Goal: Obtain resource: Obtain resource

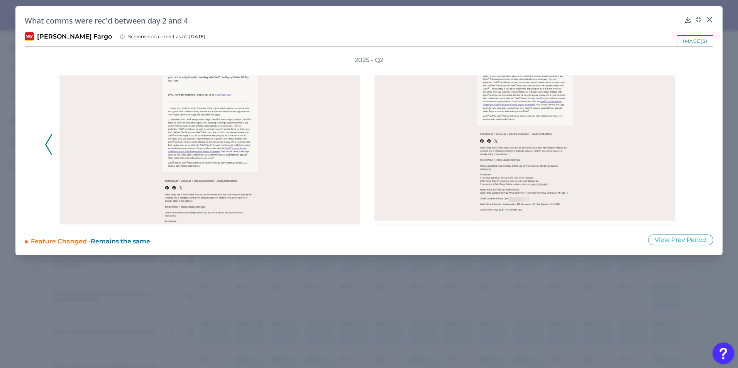
scroll to position [60, 0]
click at [707, 20] on icon at bounding box center [709, 20] width 8 height 8
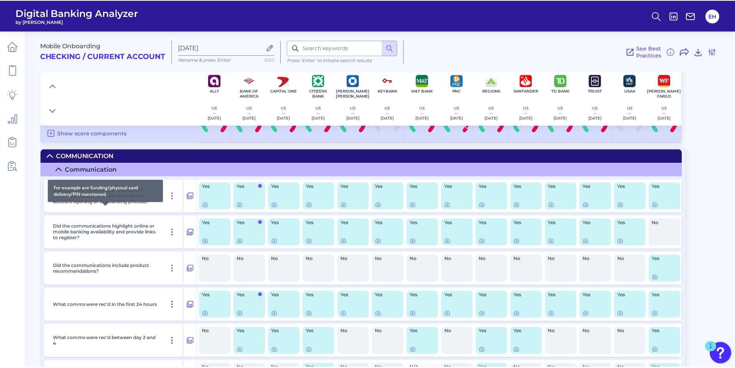
scroll to position [0, 0]
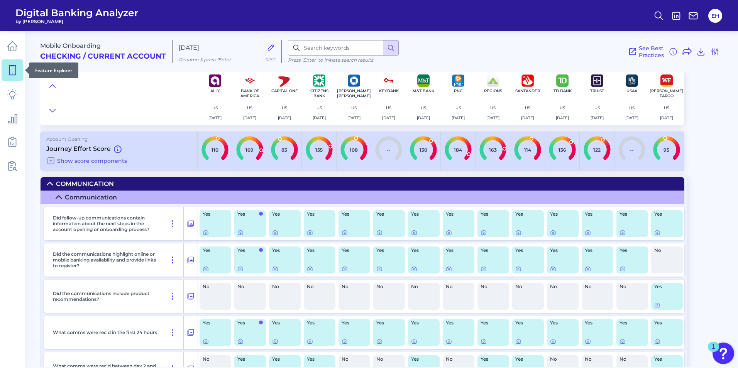
click at [11, 69] on icon at bounding box center [12, 70] width 11 height 11
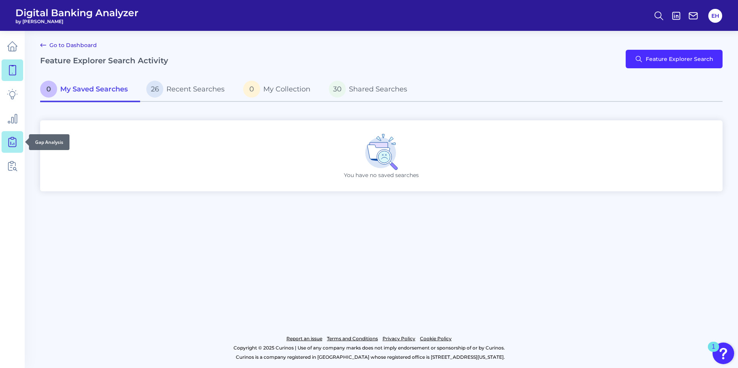
click at [19, 144] on link at bounding box center [13, 142] width 22 height 22
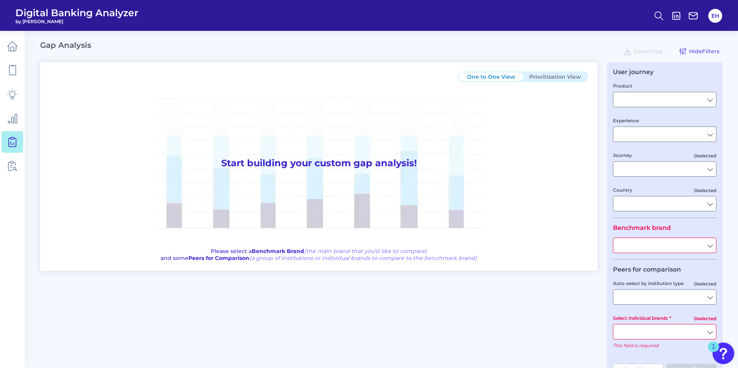
type input "Checking / Current Account"
type input "Mobile Servicing"
type input "Pre-Login Area, New Customer Onboarding, Login & Authentication, Accounts and t…"
type input "[GEOGRAPHIC_DATA]"
type input "Citizens Bank"
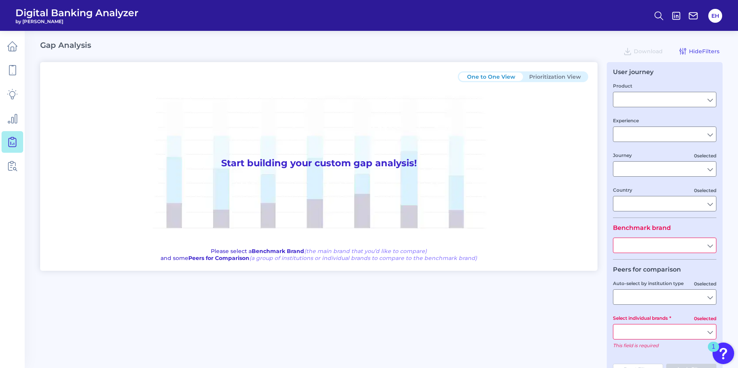
type input "All Select individual brands"
type input "All Countries"
type input "All Journeys"
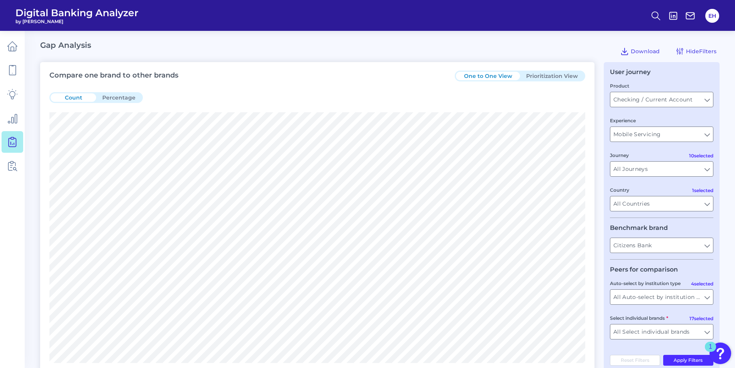
click at [545, 75] on button "Prioritization View" at bounding box center [552, 76] width 64 height 8
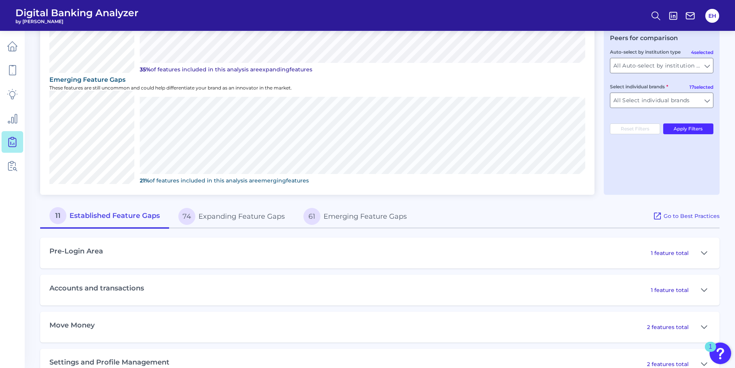
scroll to position [270, 0]
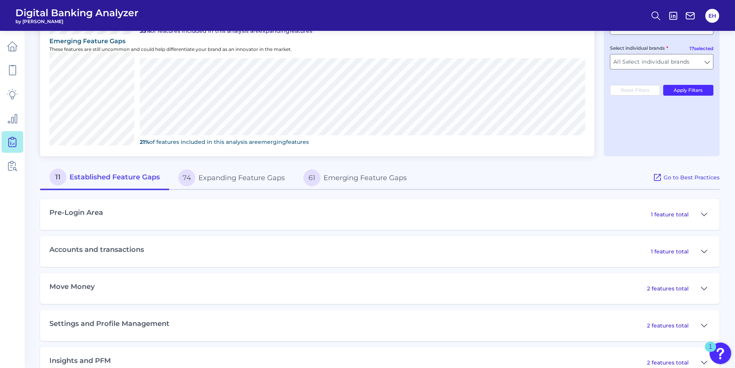
click at [227, 179] on button "74 Expanding Feature Gaps" at bounding box center [231, 178] width 125 height 25
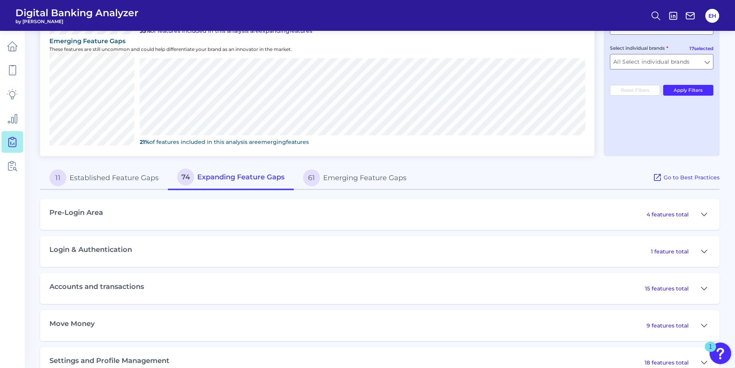
click at [350, 182] on button "61 Emerging Feature Gaps" at bounding box center [355, 178] width 122 height 25
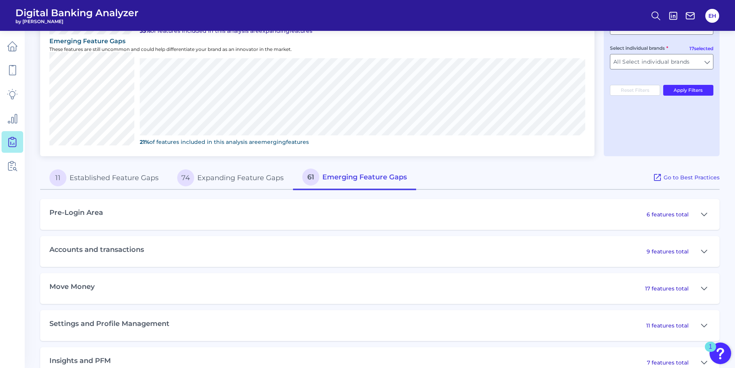
click at [211, 211] on div "Pre-Login Area 6 features total" at bounding box center [379, 214] width 679 height 31
click at [703, 215] on icon at bounding box center [703, 214] width 5 height 3
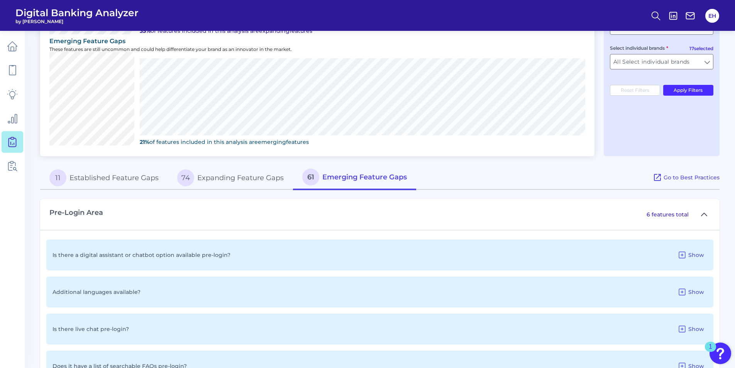
click at [703, 215] on icon at bounding box center [703, 214] width 5 height 3
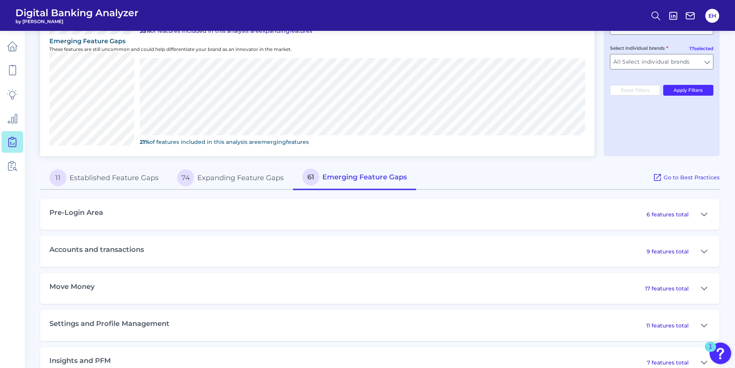
click at [89, 178] on button "11 Established Feature Gaps" at bounding box center [104, 178] width 128 height 25
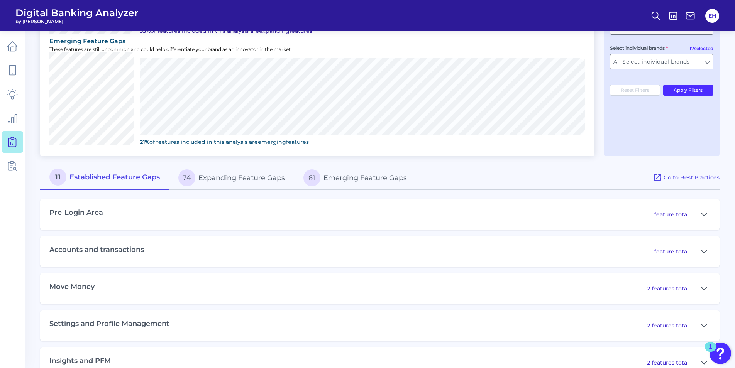
click at [219, 175] on button "74 Expanding Feature Gaps" at bounding box center [231, 178] width 125 height 25
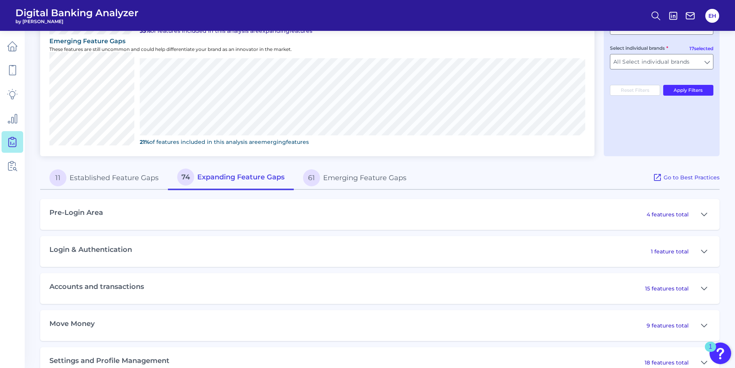
click at [382, 179] on button "61 Emerging Feature Gaps" at bounding box center [355, 178] width 122 height 25
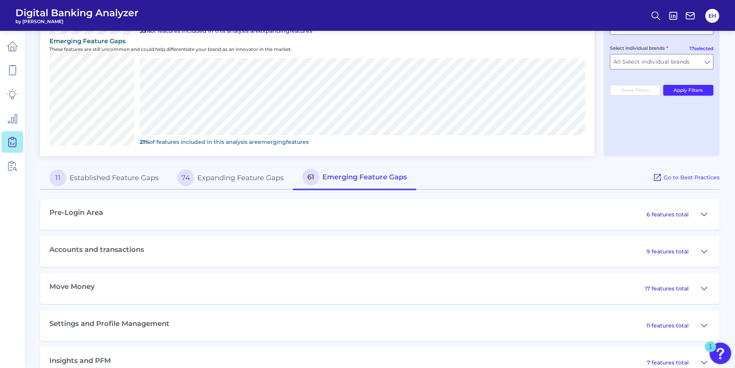
click at [251, 177] on button "74 Expanding Feature Gaps" at bounding box center [230, 178] width 125 height 25
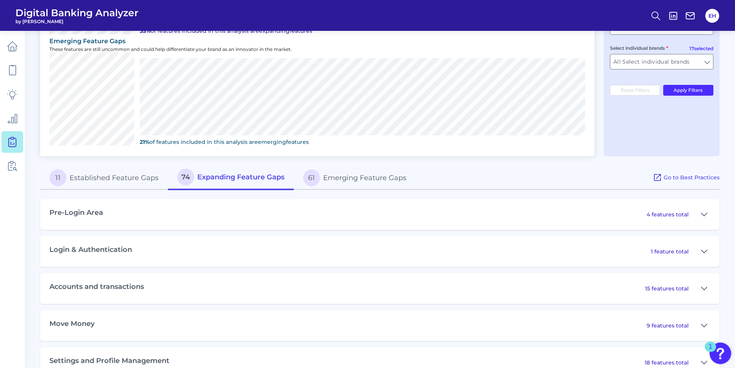
click at [381, 176] on button "61 Emerging Feature Gaps" at bounding box center [355, 178] width 122 height 25
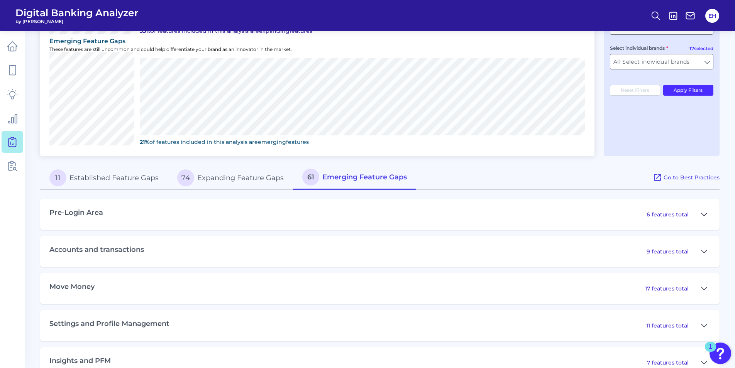
click at [703, 215] on icon at bounding box center [704, 214] width 6 height 9
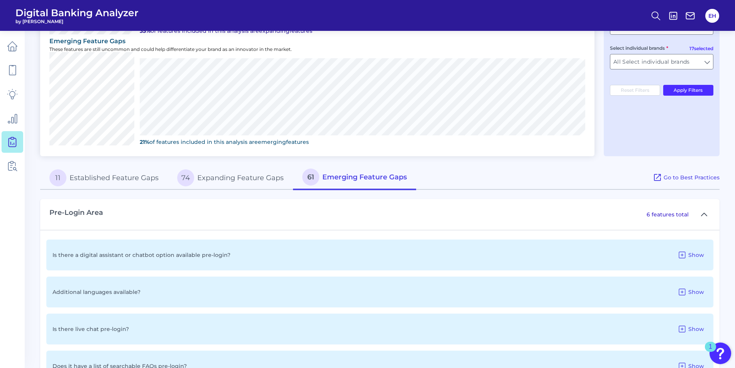
click at [702, 216] on icon at bounding box center [704, 214] width 6 height 9
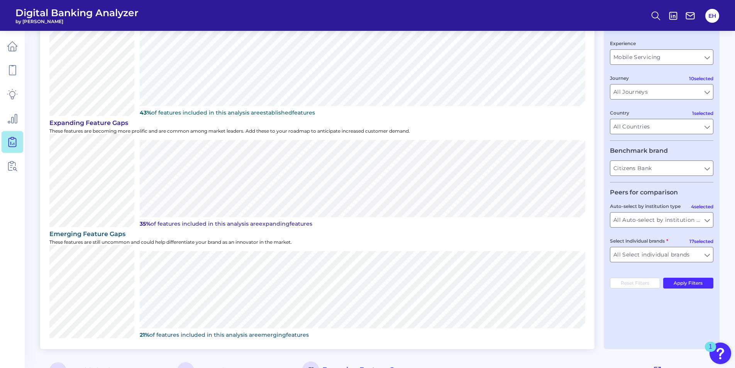
scroll to position [39, 0]
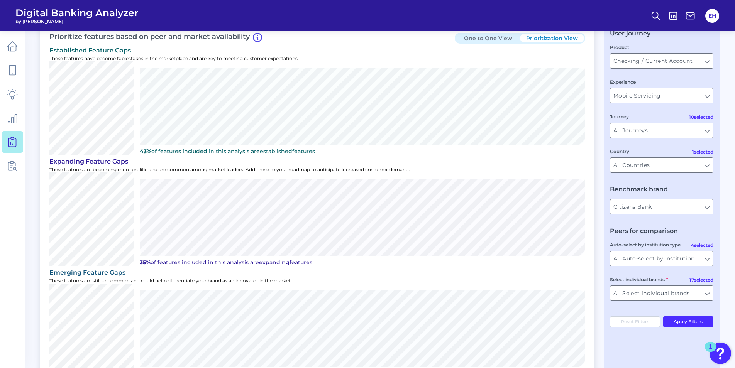
click at [499, 41] on button "One to One View" at bounding box center [488, 38] width 64 height 8
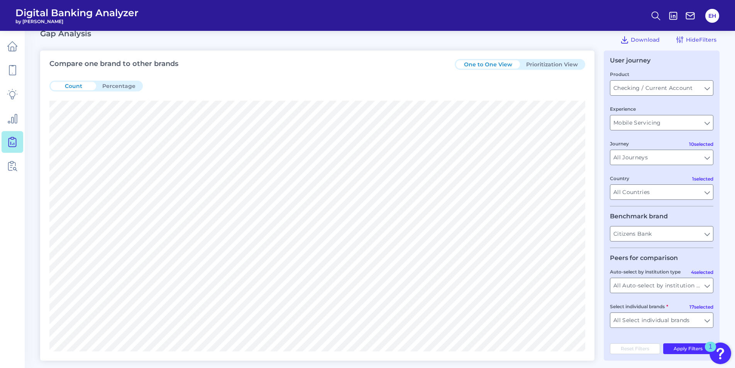
scroll to position [0, 0]
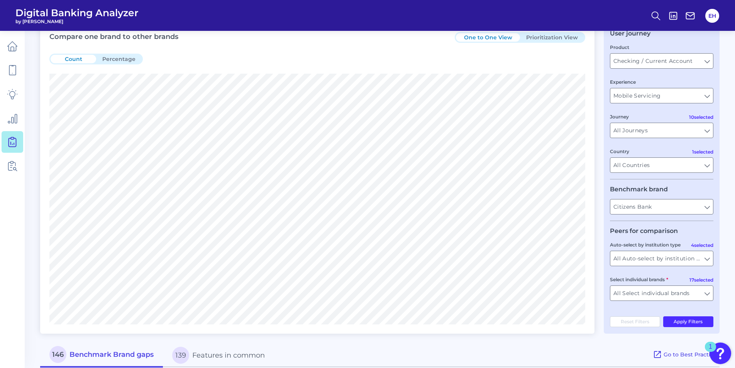
click at [543, 37] on button "Prioritization View" at bounding box center [552, 37] width 64 height 8
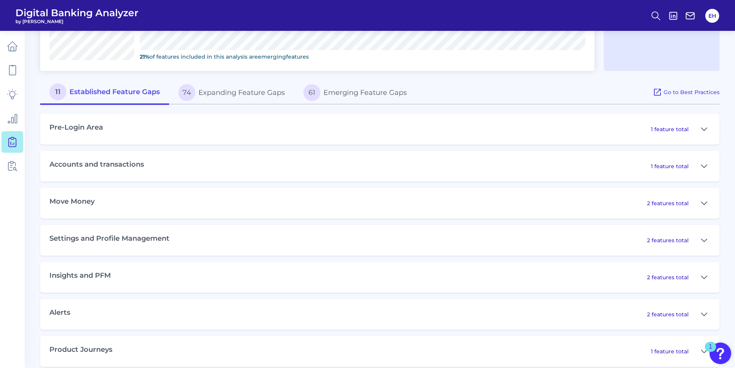
scroll to position [366, 0]
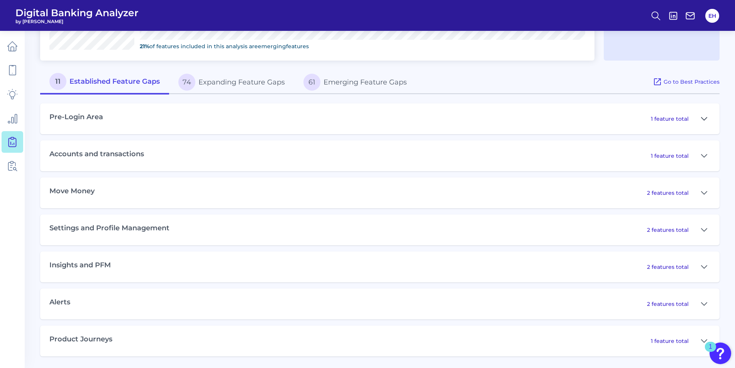
click at [704, 116] on icon at bounding box center [704, 118] width 6 height 9
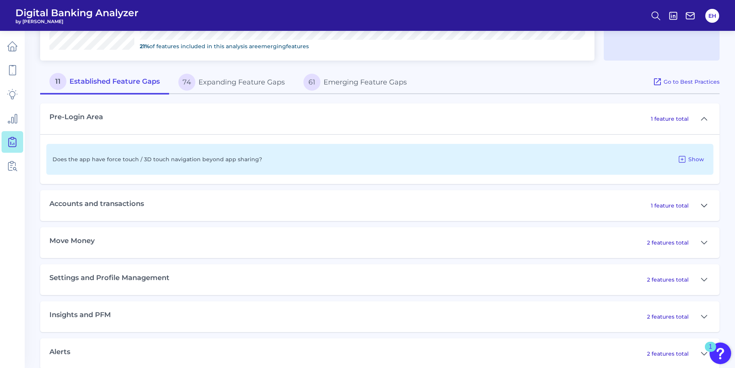
click at [703, 206] on icon at bounding box center [703, 205] width 5 height 3
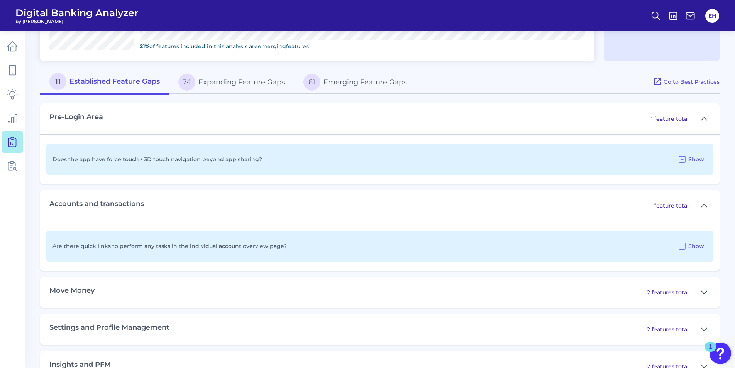
click at [702, 294] on icon at bounding box center [704, 292] width 6 height 9
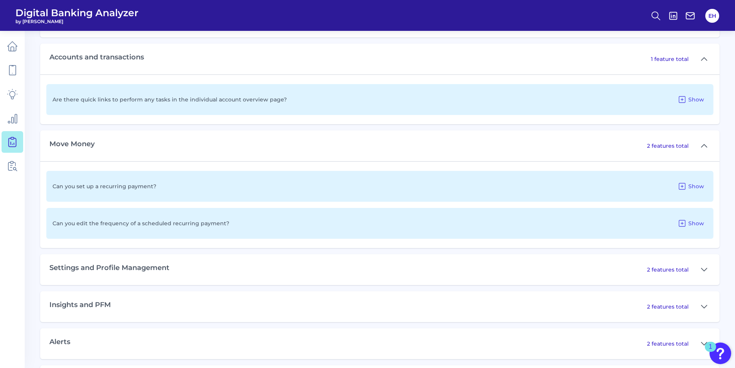
scroll to position [552, 0]
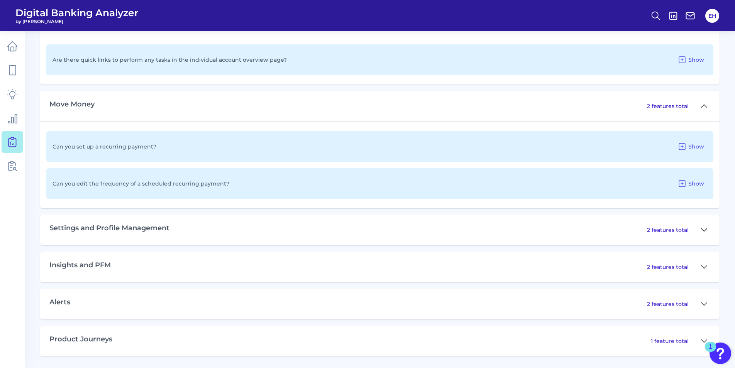
click at [703, 229] on icon at bounding box center [704, 229] width 6 height 9
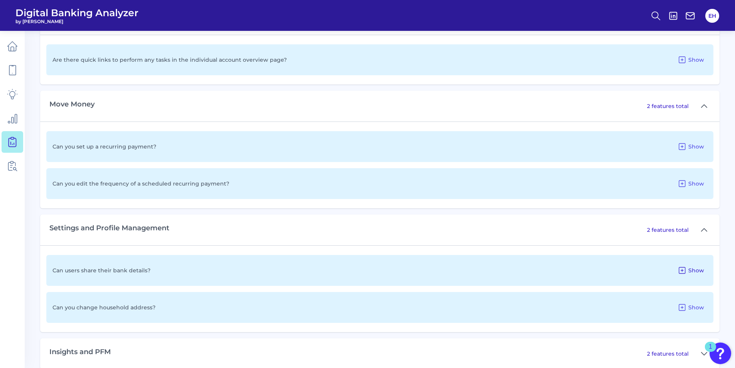
click at [684, 271] on icon at bounding box center [681, 270] width 9 height 9
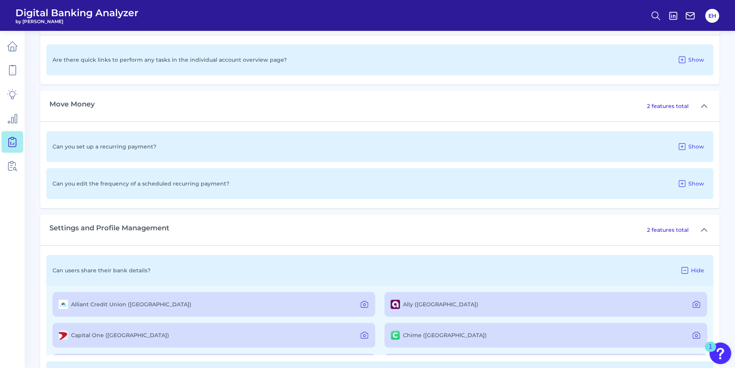
click at [684, 271] on icon at bounding box center [684, 270] width 9 height 9
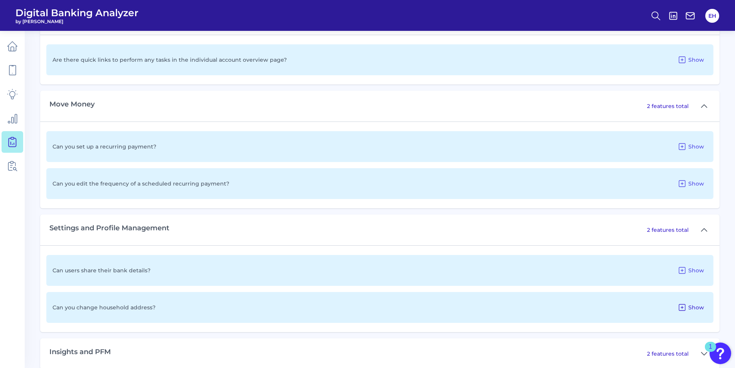
click at [695, 309] on span "Show" at bounding box center [696, 307] width 16 height 7
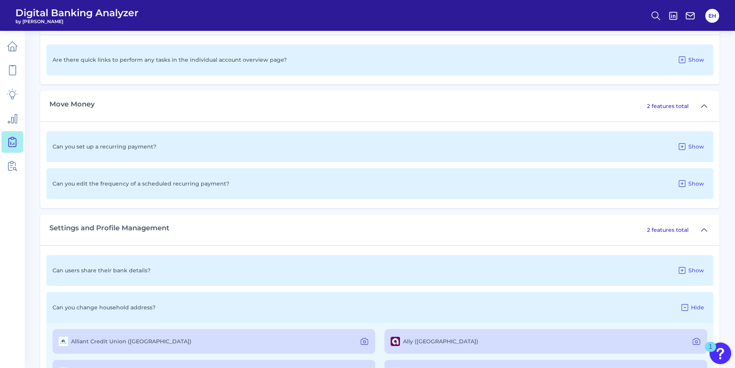
click at [695, 309] on span "Hide" at bounding box center [697, 307] width 13 height 7
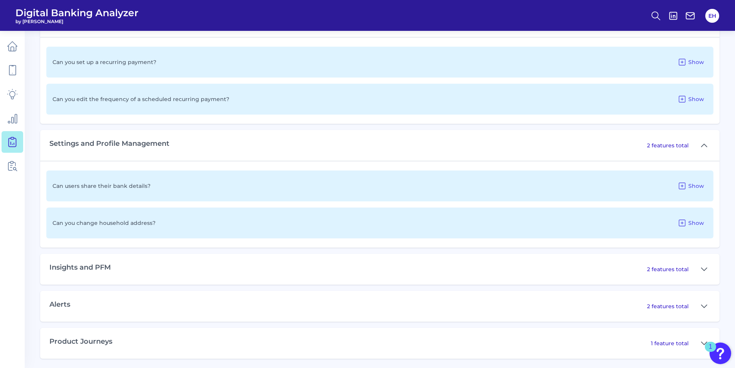
scroll to position [639, 0]
click at [703, 268] on icon at bounding box center [704, 266] width 6 height 9
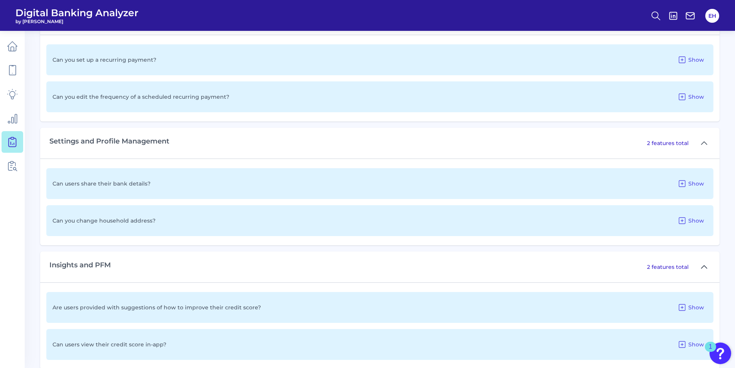
click at [701, 265] on icon at bounding box center [704, 266] width 6 height 9
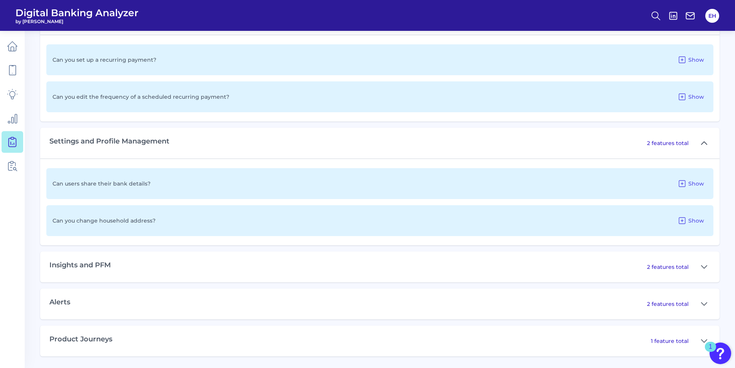
click at [703, 140] on icon at bounding box center [704, 143] width 6 height 9
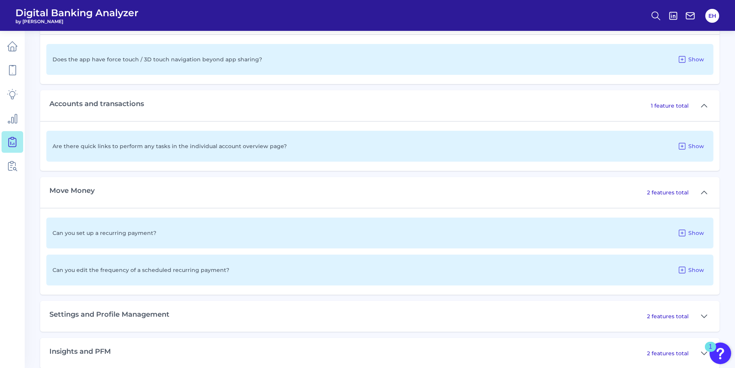
scroll to position [436, 0]
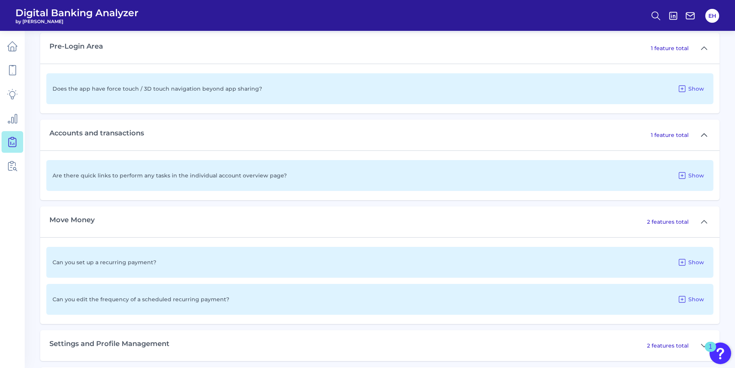
click at [700, 138] on button at bounding box center [704, 135] width 12 height 12
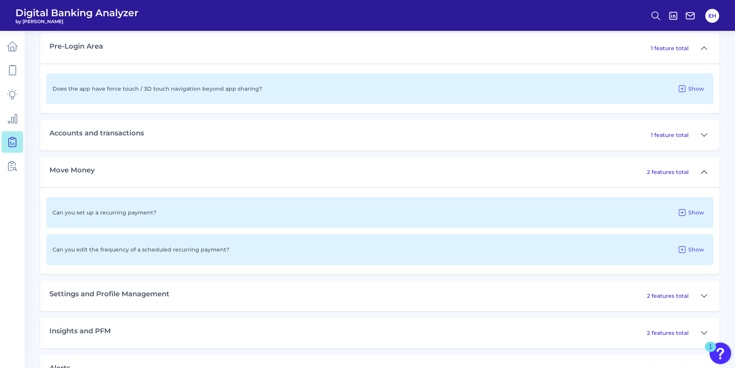
click at [706, 173] on icon at bounding box center [703, 172] width 5 height 3
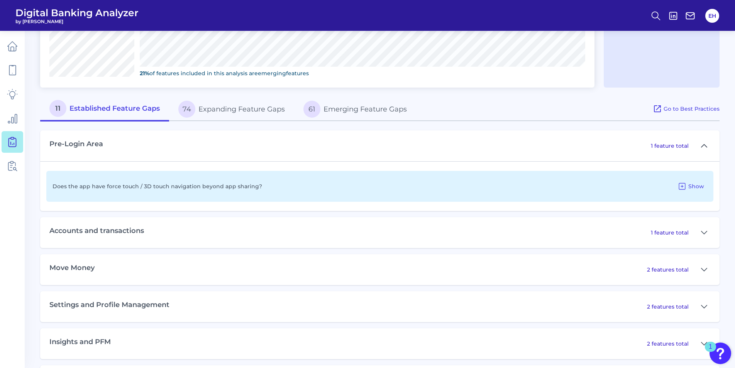
scroll to position [338, 0]
click at [703, 144] on icon at bounding box center [704, 146] width 6 height 9
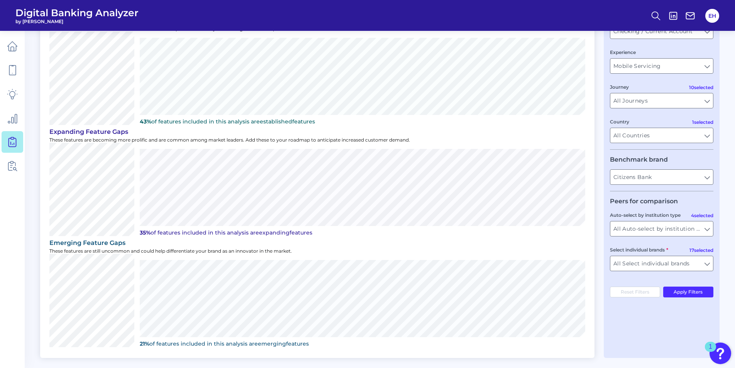
scroll to position [0, 0]
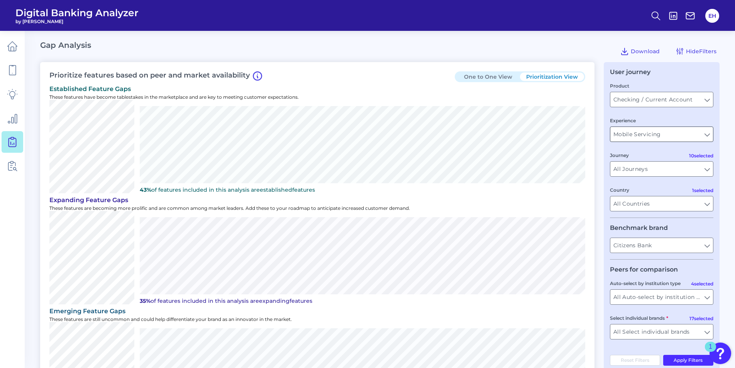
click at [709, 134] on input "Mobile Servicing" at bounding box center [661, 134] width 103 height 15
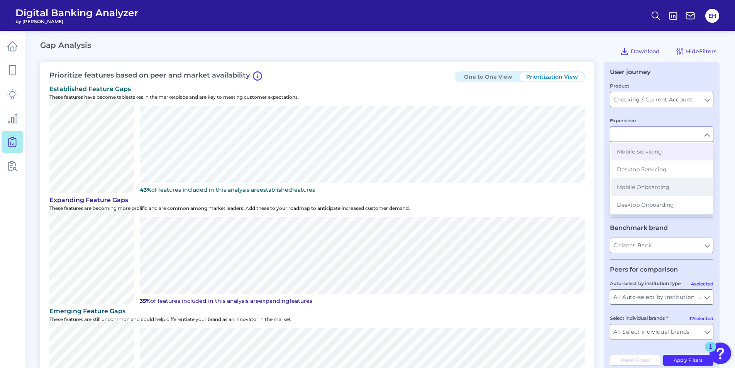
click at [670, 189] on button "Mobile Onboarding" at bounding box center [661, 187] width 102 height 18
type input "Mobile Onboarding"
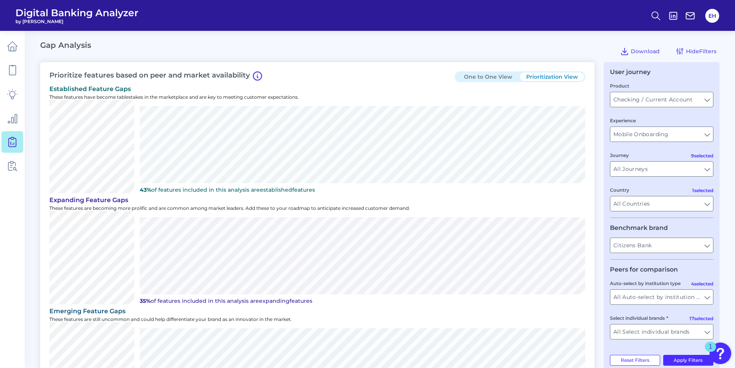
scroll to position [39, 0]
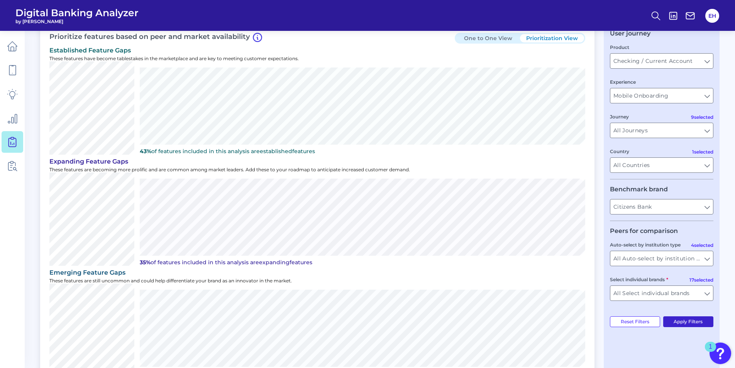
click at [686, 325] on button "Apply Filters" at bounding box center [688, 321] width 51 height 11
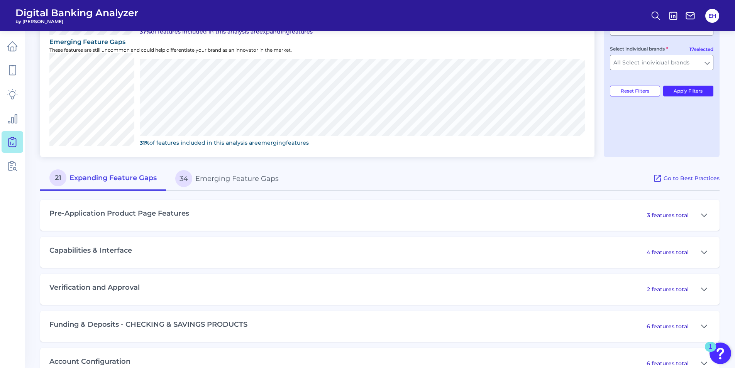
scroll to position [270, 0]
click at [246, 179] on button "34 Emerging Feature Gaps" at bounding box center [227, 178] width 122 height 25
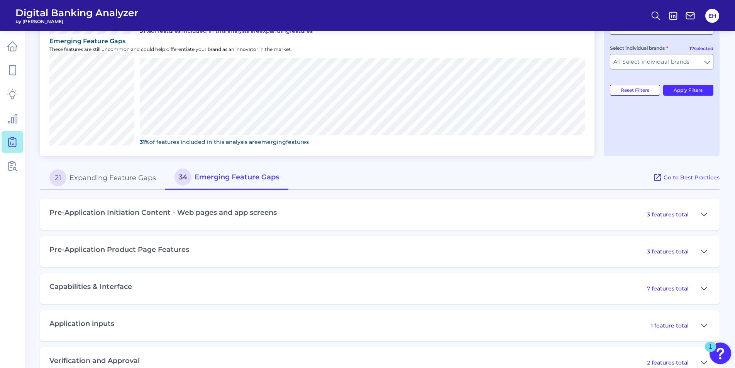
click at [281, 215] on div "Pre-Application Initiation Content - Web pages and app screens 3 features total" at bounding box center [379, 214] width 679 height 31
click at [251, 212] on h3 "Pre-Application Initiation Content - Web pages and app screens" at bounding box center [162, 213] width 227 height 8
click at [702, 213] on icon at bounding box center [704, 214] width 6 height 9
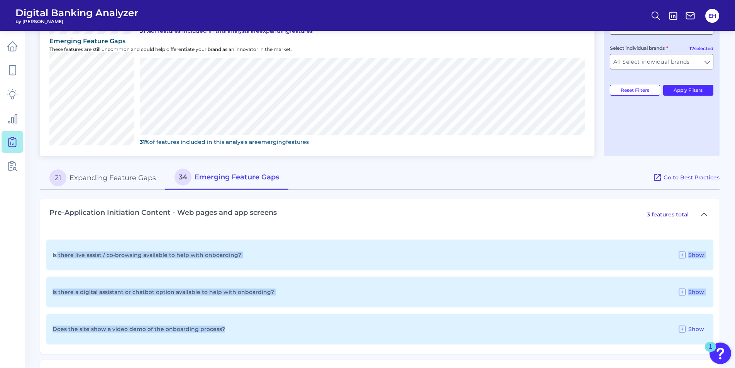
drag, startPoint x: 56, startPoint y: 255, endPoint x: 232, endPoint y: 335, distance: 193.1
click at [232, 335] on div "Is there live assist / co-browsing available to help with onboarding? Show Is t…" at bounding box center [379, 292] width 679 height 124
click at [63, 260] on div "Is there live assist / co-browsing available to help with onboarding? Show" at bounding box center [379, 255] width 667 height 31
drag, startPoint x: 63, startPoint y: 256, endPoint x: 232, endPoint y: 326, distance: 182.4
click at [232, 326] on div "Is there live assist / co-browsing available to help with onboarding? Show Is t…" at bounding box center [379, 292] width 679 height 124
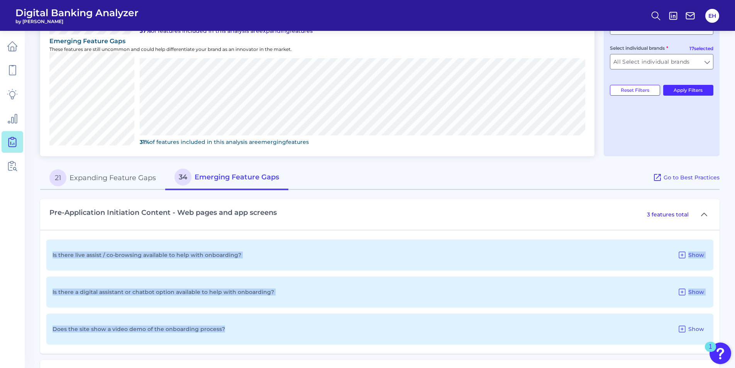
copy div "Is there live assist / co-browsing available to help with onboarding? Show Is t…"
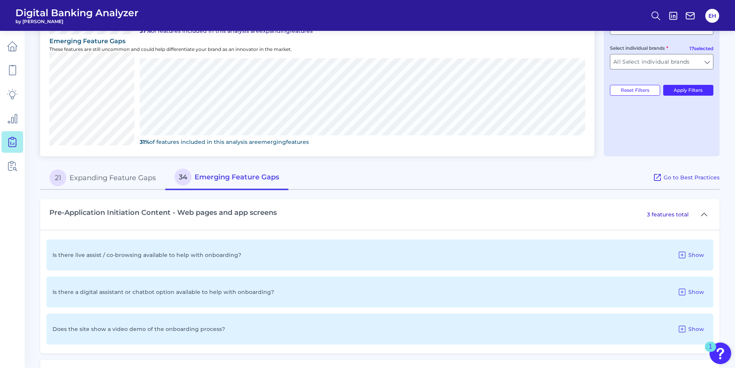
click at [318, 204] on div "Pre-Application Initiation Content - Web pages and app screens 3 features total" at bounding box center [379, 214] width 679 height 31
click at [120, 175] on button "21 Expanding Feature Gaps" at bounding box center [102, 178] width 125 height 25
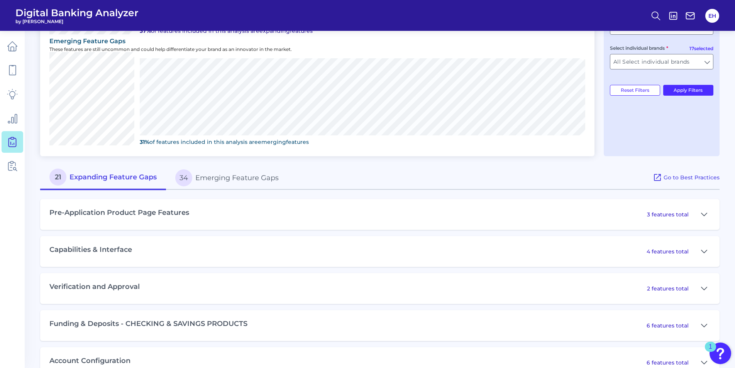
click at [205, 211] on div "Pre-Application Product Page Features 3 features total" at bounding box center [379, 214] width 679 height 31
click at [178, 215] on h3 "Pre-Application Product Page Features" at bounding box center [119, 213] width 140 height 8
click at [705, 216] on icon at bounding box center [704, 214] width 6 height 9
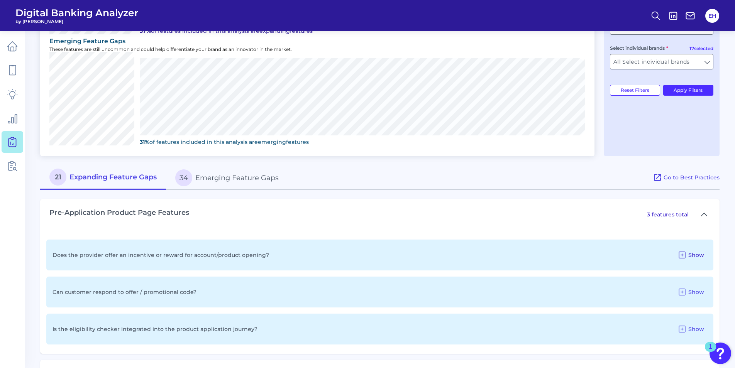
click at [701, 256] on span "Show" at bounding box center [696, 255] width 16 height 7
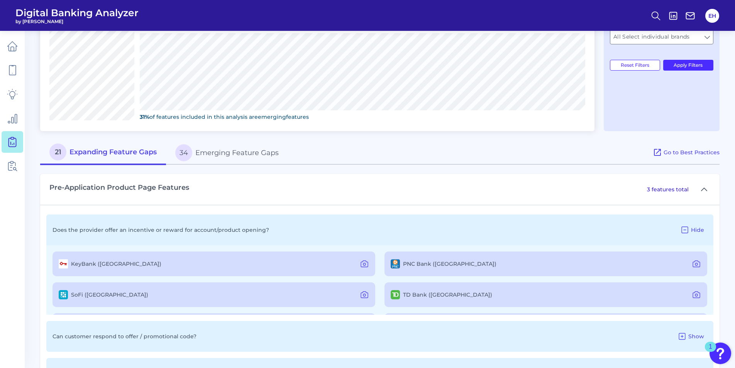
scroll to position [309, 0]
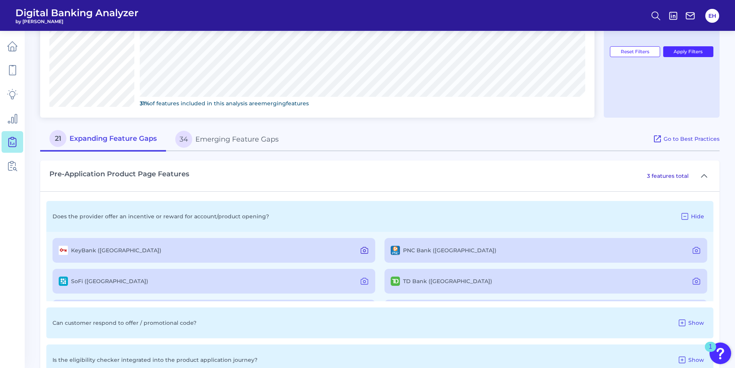
click at [363, 251] on icon at bounding box center [364, 250] width 9 height 9
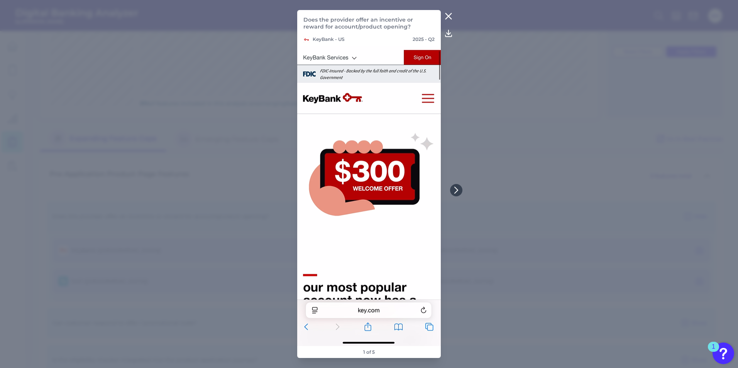
click at [445, 17] on icon at bounding box center [448, 16] width 9 height 9
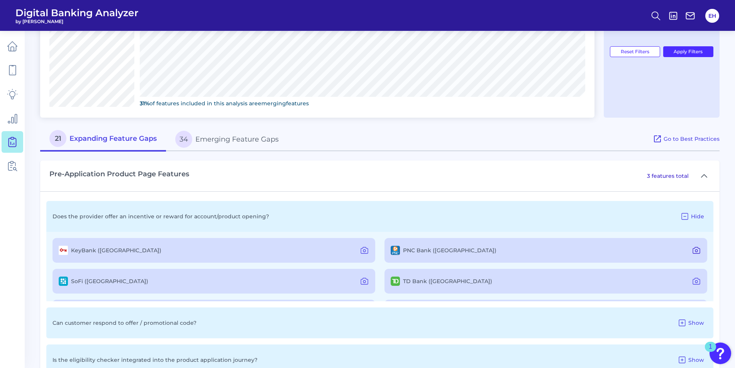
click at [693, 247] on icon at bounding box center [696, 250] width 7 height 6
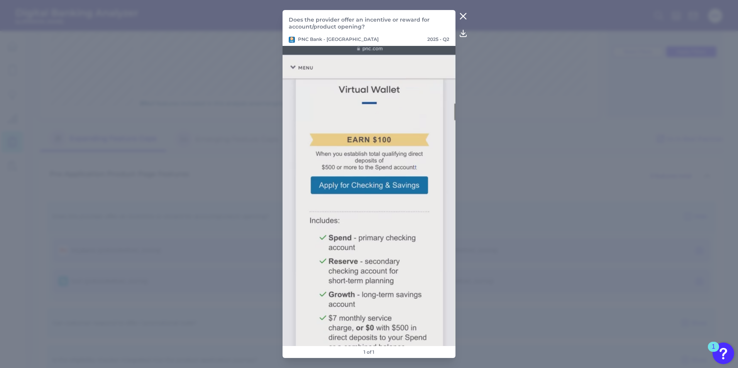
click at [464, 16] on icon at bounding box center [463, 17] width 6 height 6
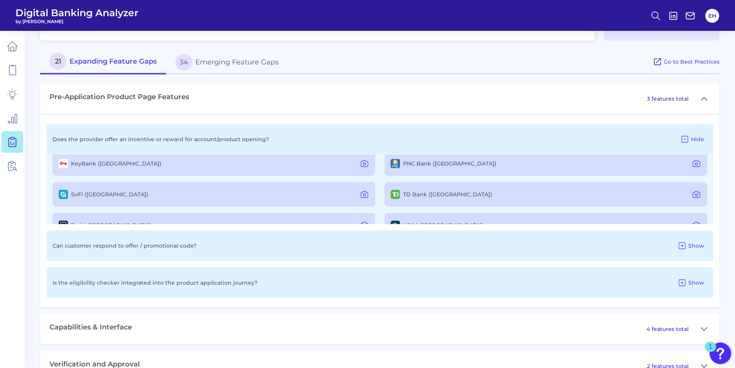
scroll to position [0, 0]
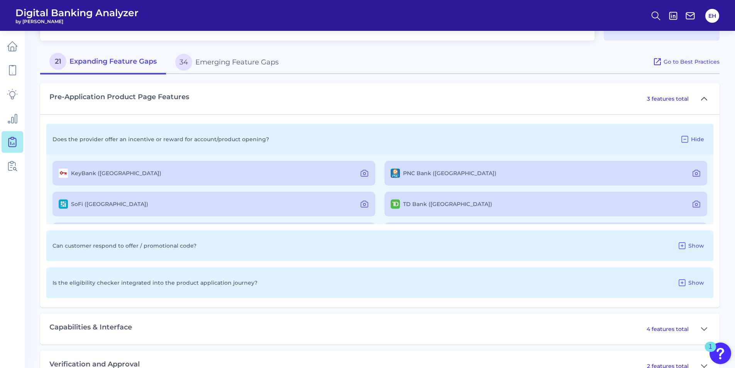
click at [706, 101] on icon at bounding box center [704, 98] width 6 height 9
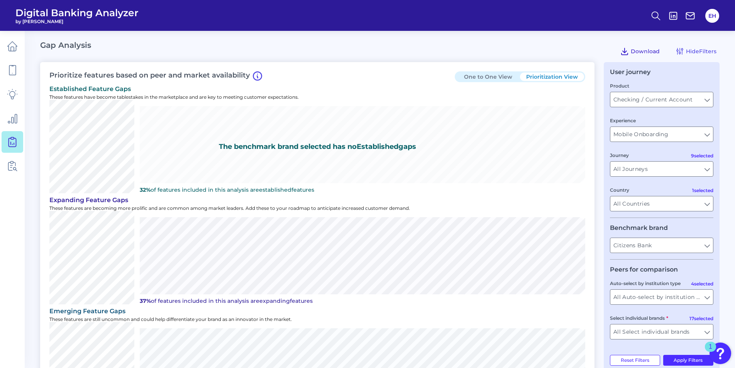
click at [645, 49] on span "Download" at bounding box center [645, 51] width 29 height 7
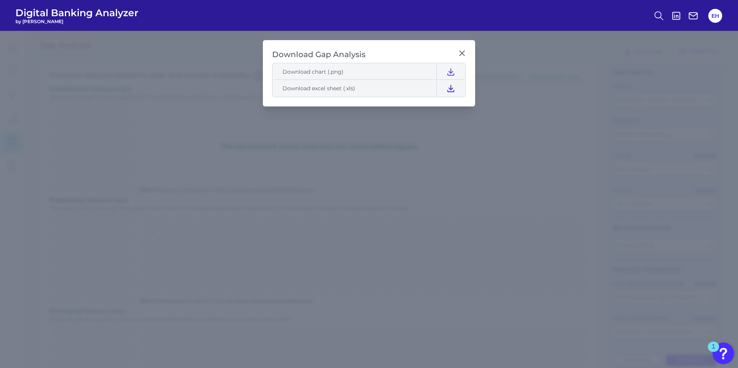
click at [451, 88] on icon at bounding box center [451, 88] width 6 height 7
click at [463, 54] on icon at bounding box center [462, 53] width 8 height 8
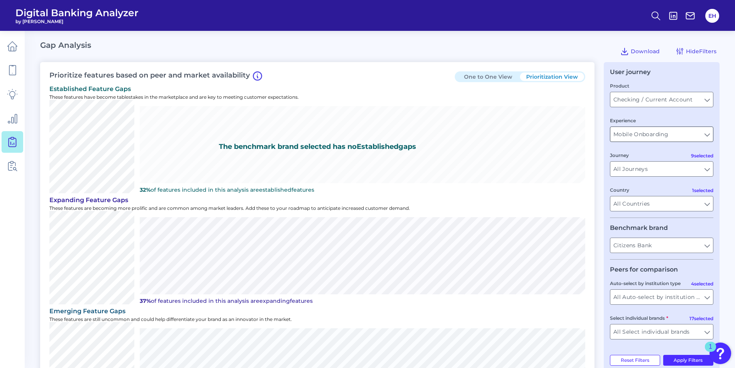
click at [705, 132] on input "Mobile Onboarding" at bounding box center [661, 134] width 103 height 15
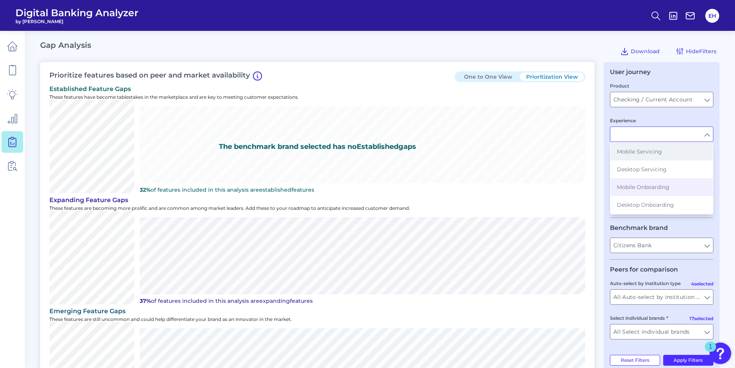
click at [663, 152] on button "Mobile Servicing" at bounding box center [661, 152] width 102 height 18
type input "Mobile Servicing"
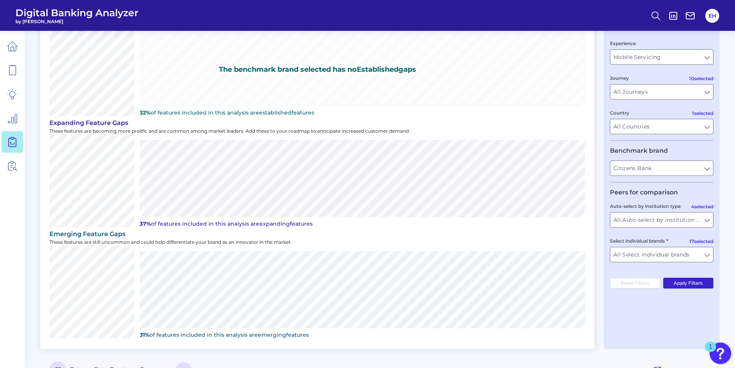
click at [693, 282] on button "Apply Filters" at bounding box center [688, 283] width 51 height 11
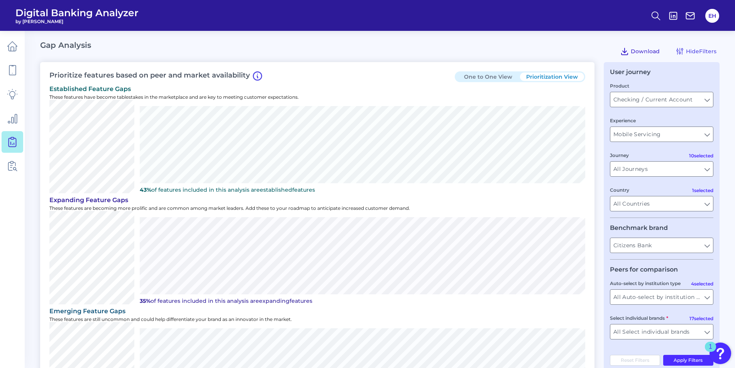
click at [644, 47] on button "Download" at bounding box center [640, 51] width 46 height 12
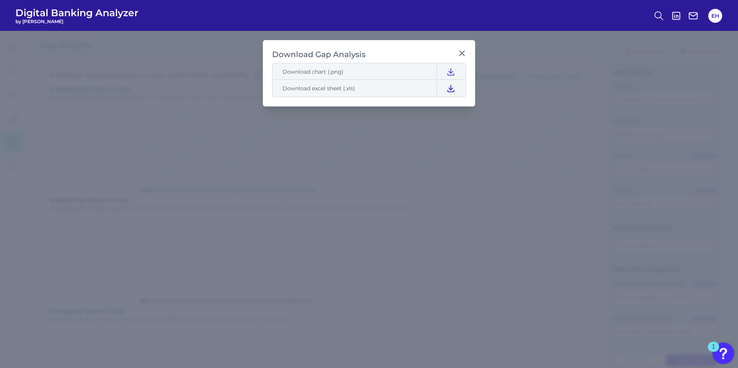
click at [451, 88] on icon at bounding box center [451, 88] width 6 height 7
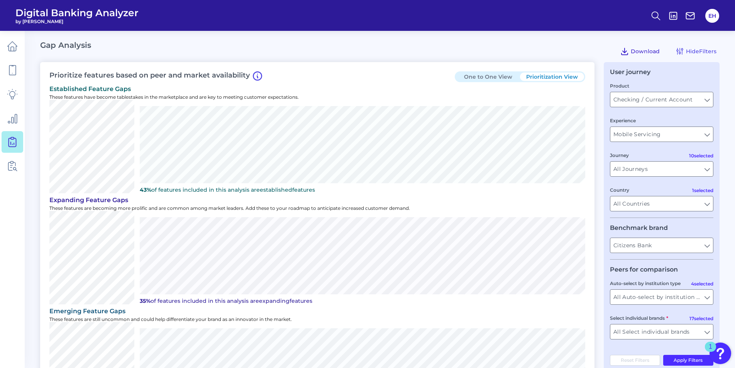
click at [656, 54] on span "Download" at bounding box center [645, 51] width 29 height 7
click at [710, 135] on input "Mobile Servicing" at bounding box center [661, 134] width 103 height 15
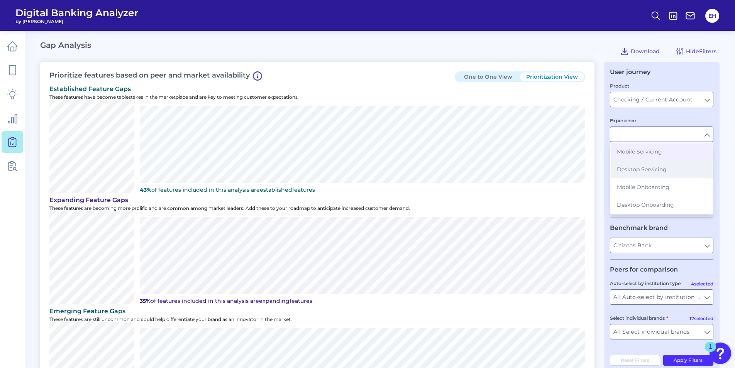
click at [658, 168] on span "Desktop Servicing" at bounding box center [642, 169] width 50 height 7
type input "Desktop Servicing"
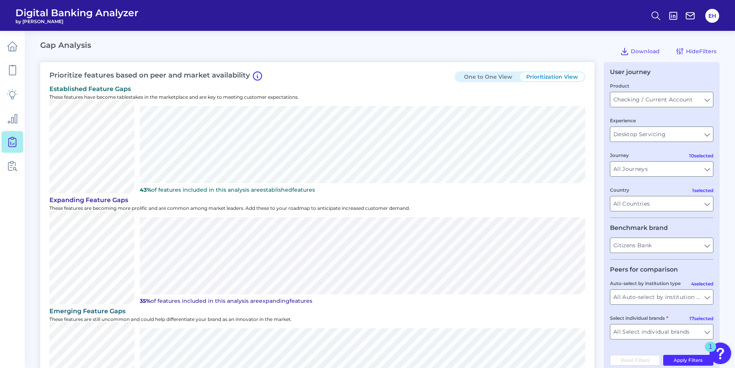
click at [722, 146] on main "Gap Analysis Download Hide Filters Prioritize features based on peer and market…" at bounding box center [367, 367] width 735 height 734
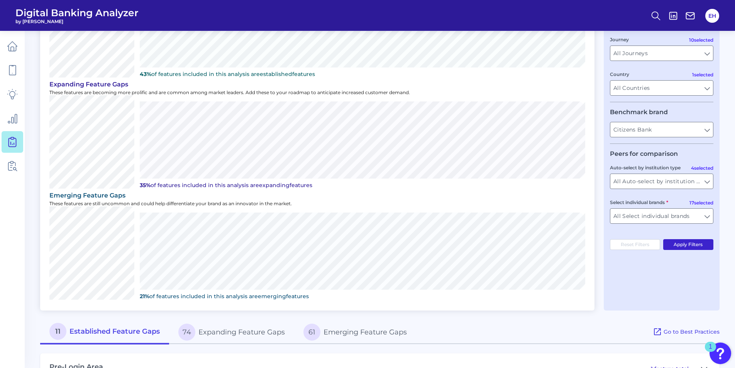
click at [695, 243] on button "Apply Filters" at bounding box center [688, 244] width 51 height 11
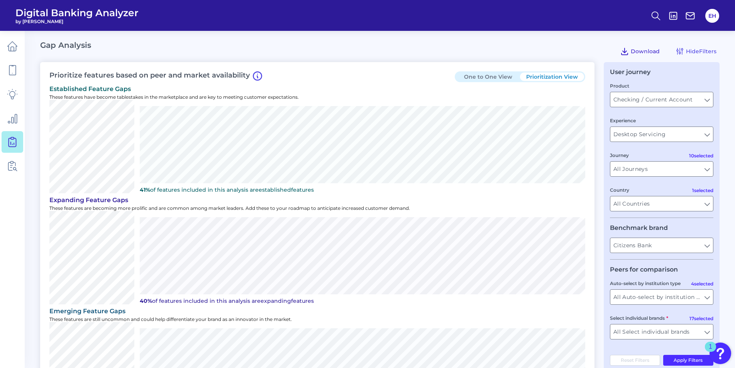
click at [654, 53] on span "Download" at bounding box center [645, 51] width 29 height 7
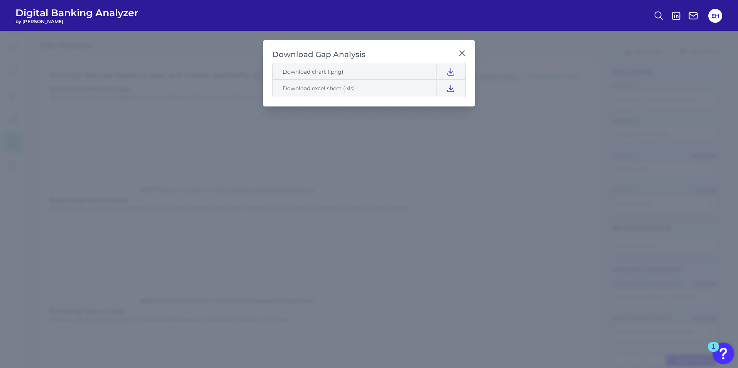
click at [451, 90] on icon at bounding box center [451, 88] width 6 height 7
drag, startPoint x: 462, startPoint y: 56, endPoint x: 478, endPoint y: 58, distance: 15.9
click at [461, 56] on div at bounding box center [462, 59] width 8 height 8
click at [459, 54] on icon at bounding box center [462, 53] width 8 height 8
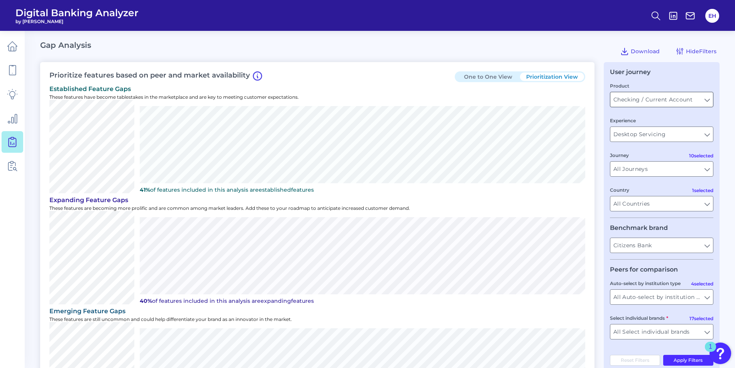
click at [705, 101] on input "Checking / Current Account" at bounding box center [661, 99] width 103 height 15
click at [711, 99] on input "Product" at bounding box center [661, 99] width 103 height 15
type input "Checking / Current Account"
click at [707, 138] on input "Desktop Servicing" at bounding box center [661, 134] width 103 height 15
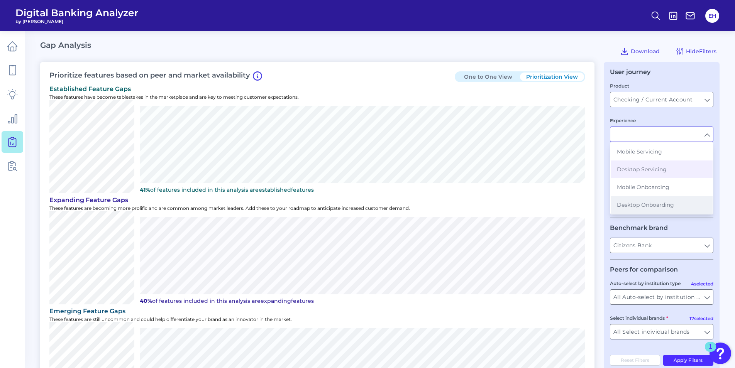
click at [672, 206] on span "Desktop Onboarding" at bounding box center [645, 204] width 57 height 7
type input "Desktop Onboarding"
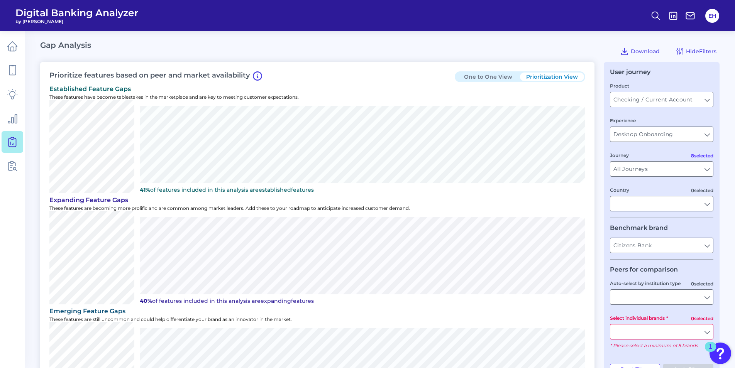
click at [724, 165] on main "Gap Analysis Download Hide Filters Prioritize features based on peer and market…" at bounding box center [367, 348] width 735 height 697
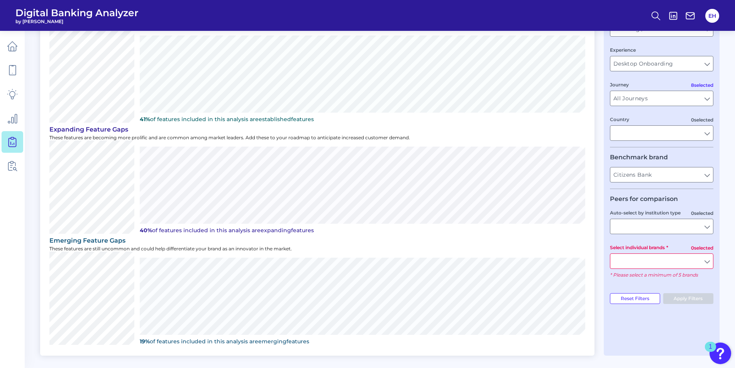
scroll to position [77, 0]
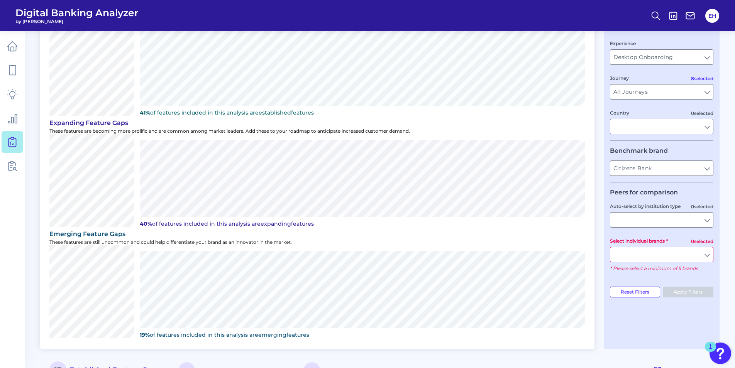
click at [705, 253] on input "All Select individual brands" at bounding box center [661, 254] width 103 height 15
click at [706, 255] on input "Select individual brands" at bounding box center [661, 254] width 103 height 15
type input "All Select individual brands"
click at [709, 252] on input "All Select individual brands" at bounding box center [661, 254] width 103 height 15
click at [709, 254] on input "Select individual brands" at bounding box center [661, 254] width 103 height 15
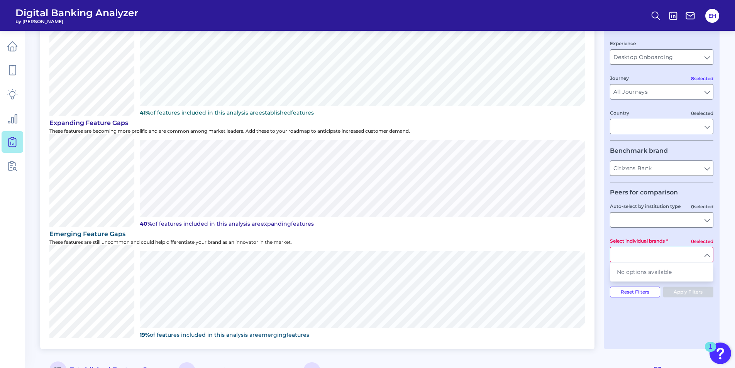
type input "All Select individual brands"
click at [725, 225] on main "Gap Analysis Download Hide Filters Prioritize features based on peer and market…" at bounding box center [367, 271] width 735 height 697
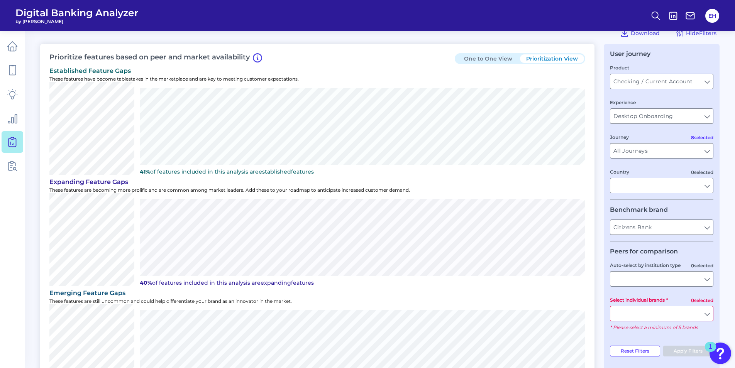
scroll to position [0, 0]
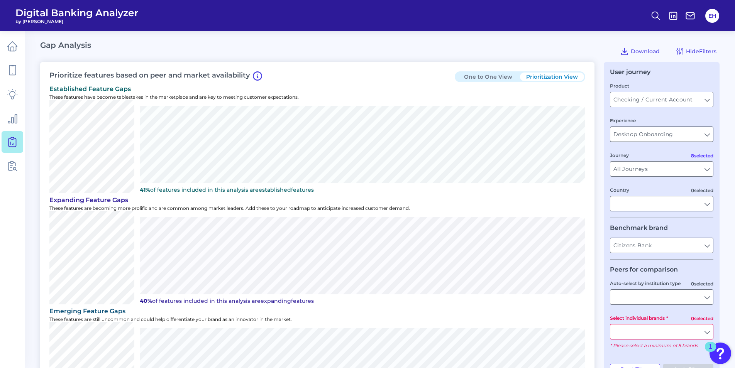
click at [702, 133] on input "Desktop Onboarding" at bounding box center [661, 134] width 103 height 15
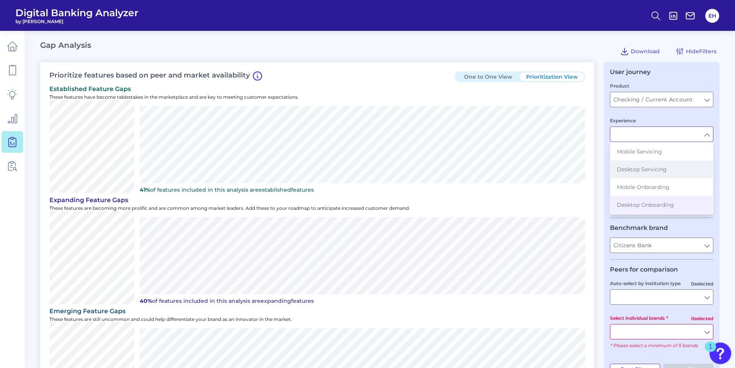
click at [673, 172] on button "Desktop Servicing" at bounding box center [661, 170] width 102 height 18
type input "Desktop Servicing"
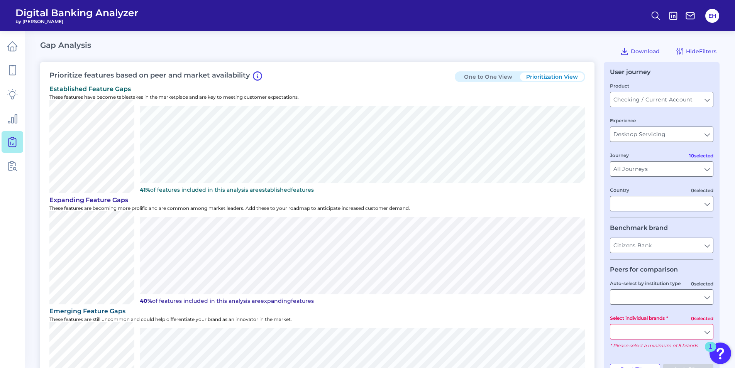
click at [725, 135] on main "Gap Analysis Download Hide Filters Prioritize features based on peer and market…" at bounding box center [367, 348] width 735 height 697
click at [648, 49] on span "Download" at bounding box center [645, 51] width 29 height 7
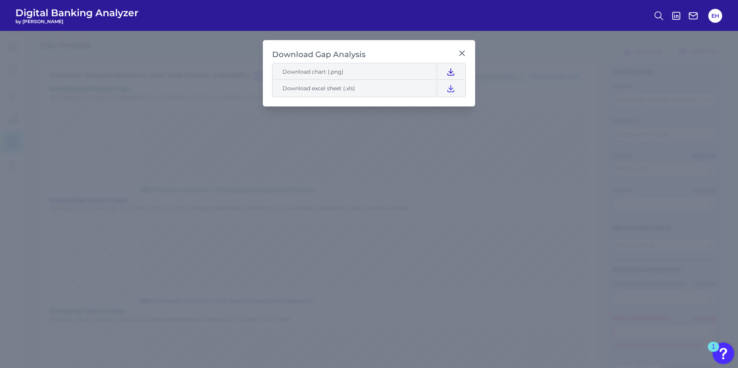
click at [451, 73] on icon at bounding box center [450, 71] width 9 height 9
click at [460, 54] on icon at bounding box center [462, 53] width 8 height 8
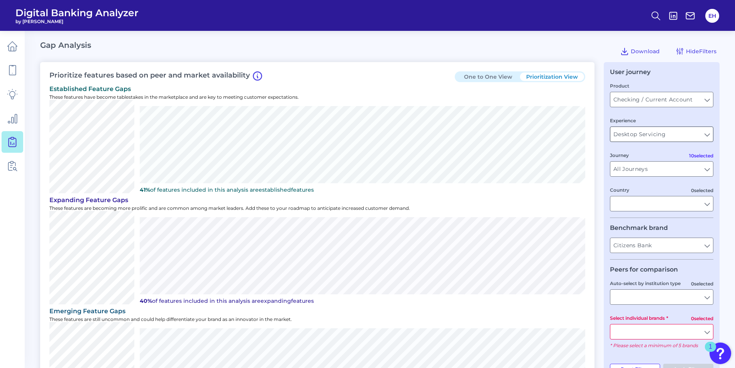
click at [705, 134] on input "Desktop Servicing" at bounding box center [661, 134] width 103 height 15
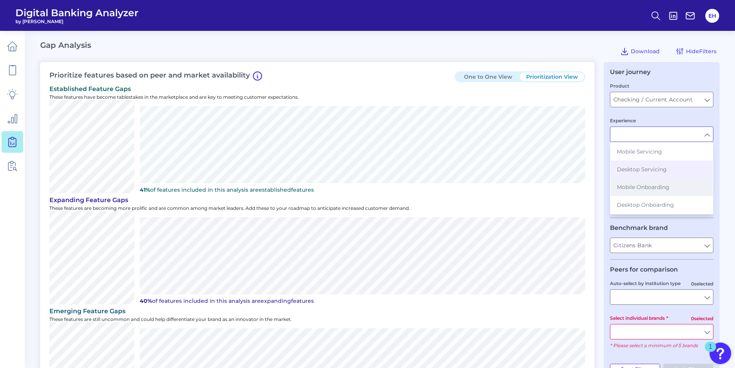
click at [661, 189] on span "Mobile Onboarding" at bounding box center [643, 187] width 52 height 7
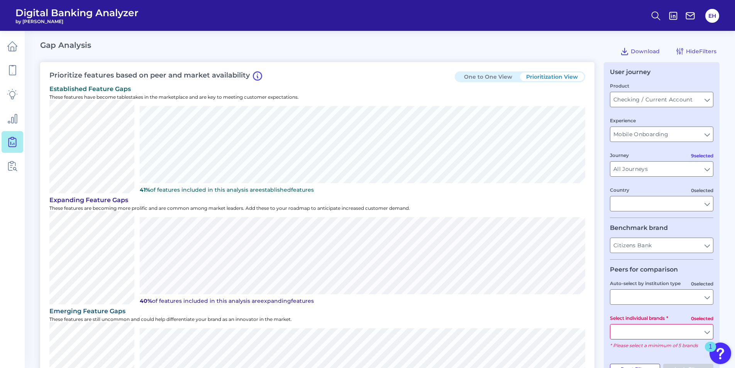
click at [726, 169] on main "Gap Analysis Download Hide Filters Prioritize features based on peer and market…" at bounding box center [367, 348] width 735 height 697
click at [717, 147] on div "User journey Product Checking / Current Account Checking / Current Account Expe…" at bounding box center [662, 244] width 116 height 364
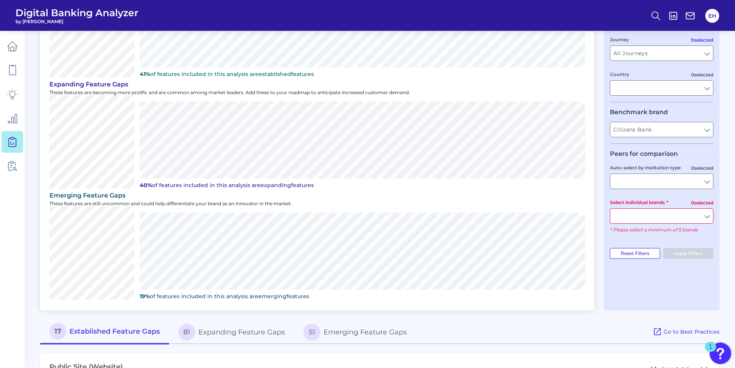
click at [647, 254] on button "Reset Filters" at bounding box center [635, 253] width 50 height 11
type input "Mobile Servicing"
type input "Pre-Login Area, New Customer Onboarding, Login & Authentication, Accounts and t…"
type input "All Countries"
type input "Regions Bank, [GEOGRAPHIC_DATA], Alliant Credit Union, M&T Bank, SoFi, Truist, …"
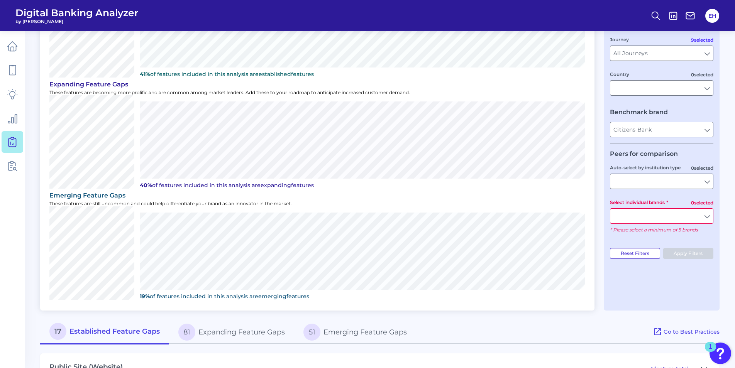
type input "All Journeys"
type input "All Select individual brands"
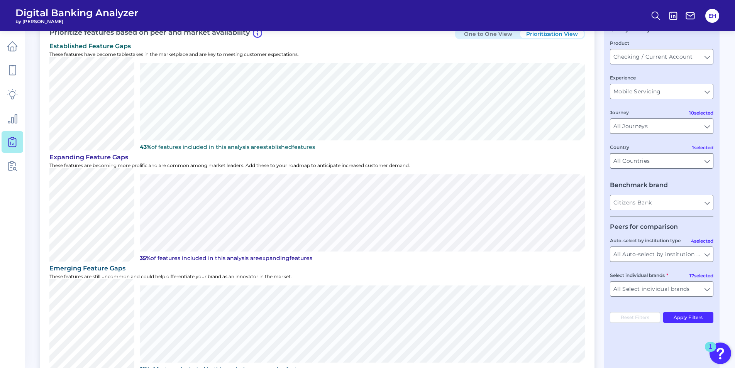
scroll to position [39, 0]
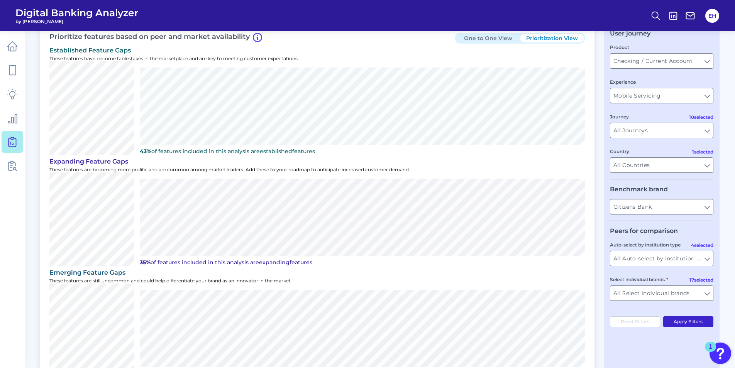
click at [686, 323] on button "Apply Filters" at bounding box center [688, 321] width 51 height 11
